Goal: Information Seeking & Learning: Learn about a topic

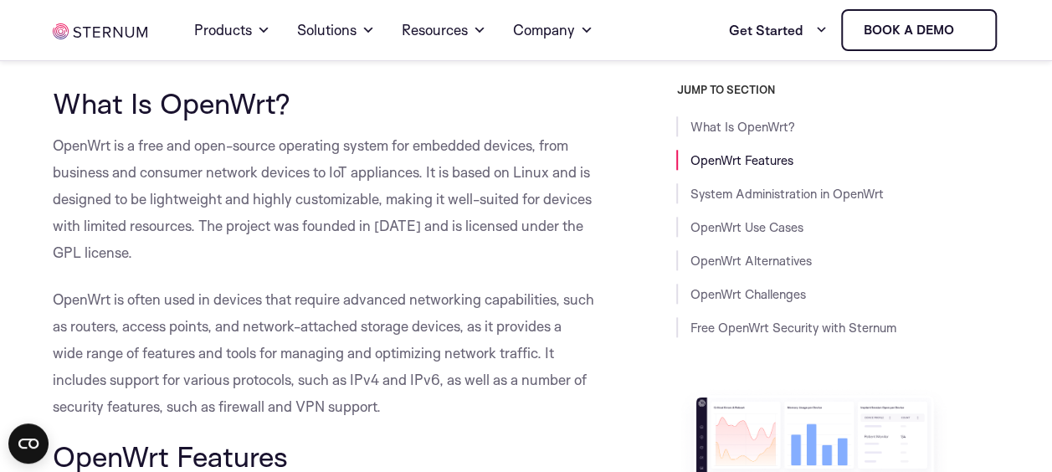
scroll to position [797, 0]
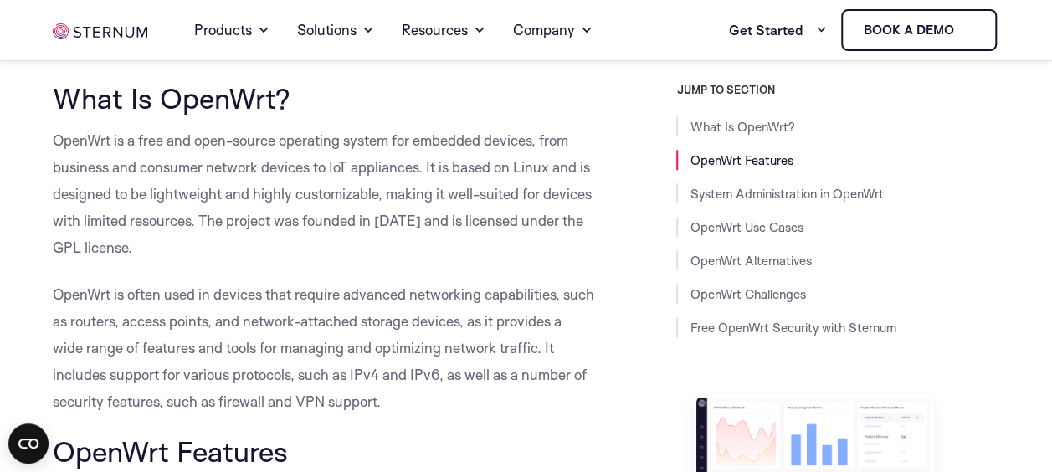
scroll to position [802, 0]
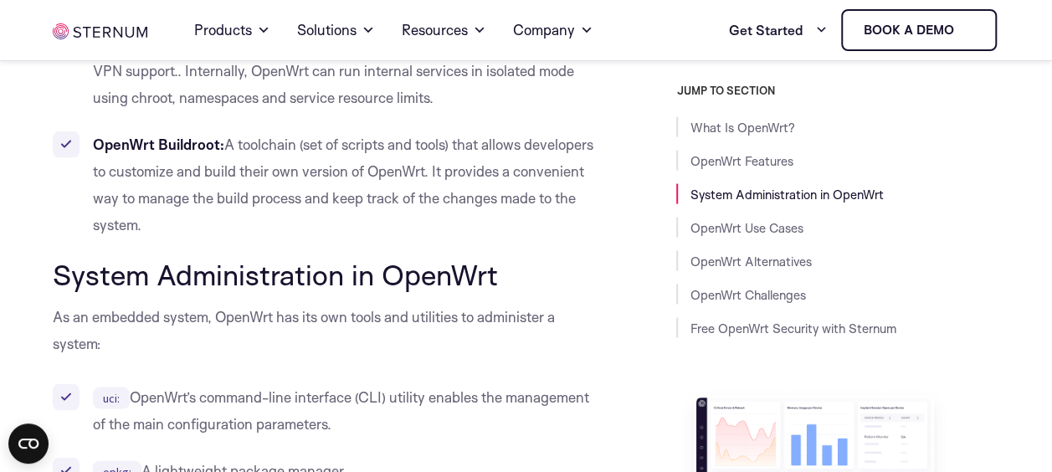
scroll to position [1781, 0]
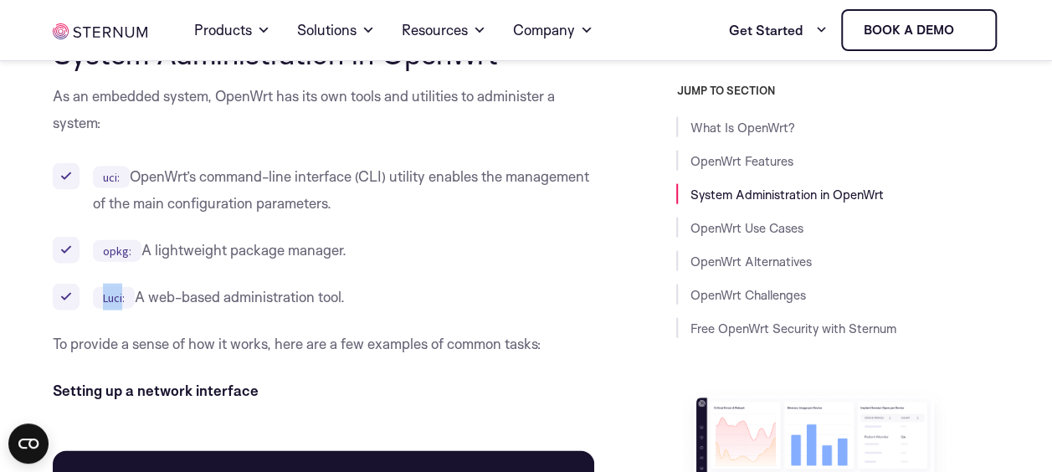
drag, startPoint x: 124, startPoint y: 293, endPoint x: 100, endPoint y: 290, distance: 23.7
click at [100, 290] on code "Luci:" at bounding box center [114, 298] width 42 height 22
click at [346, 281] on ul "uci: OpenWrt’s command-line interface (CLI) utility enables the management of t…" at bounding box center [323, 236] width 541 height 147
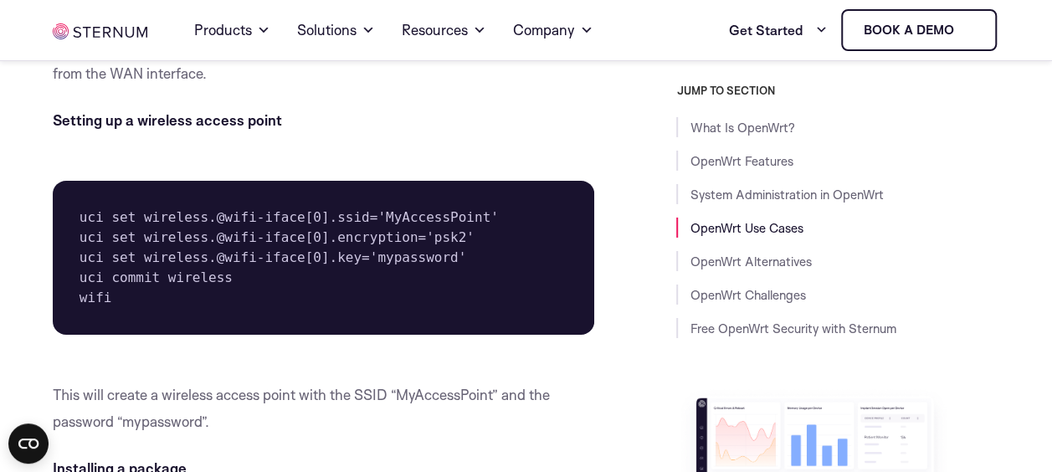
scroll to position [2896, 0]
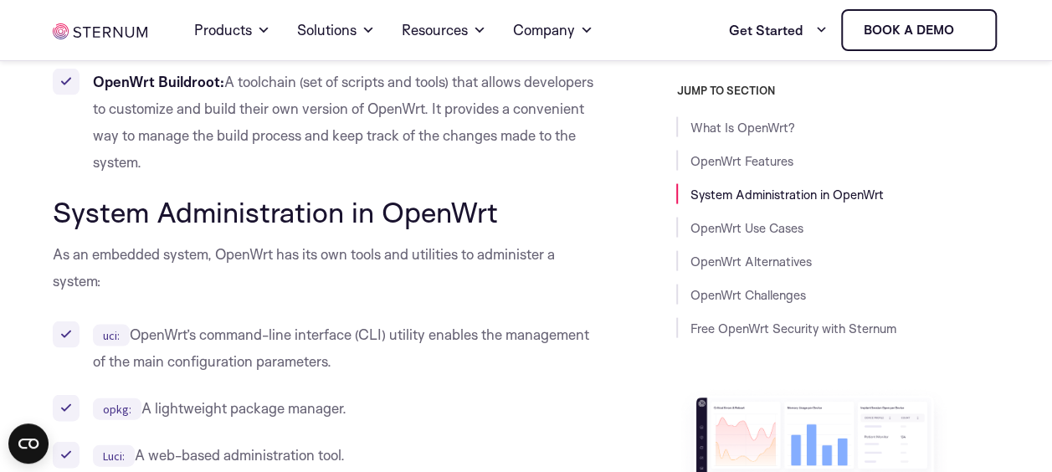
scroll to position [1623, 0]
click at [310, 284] on p "As an embedded system, OpenWrt has its own tools and utilities to administer a …" at bounding box center [323, 267] width 541 height 54
